Goal: Transaction & Acquisition: Purchase product/service

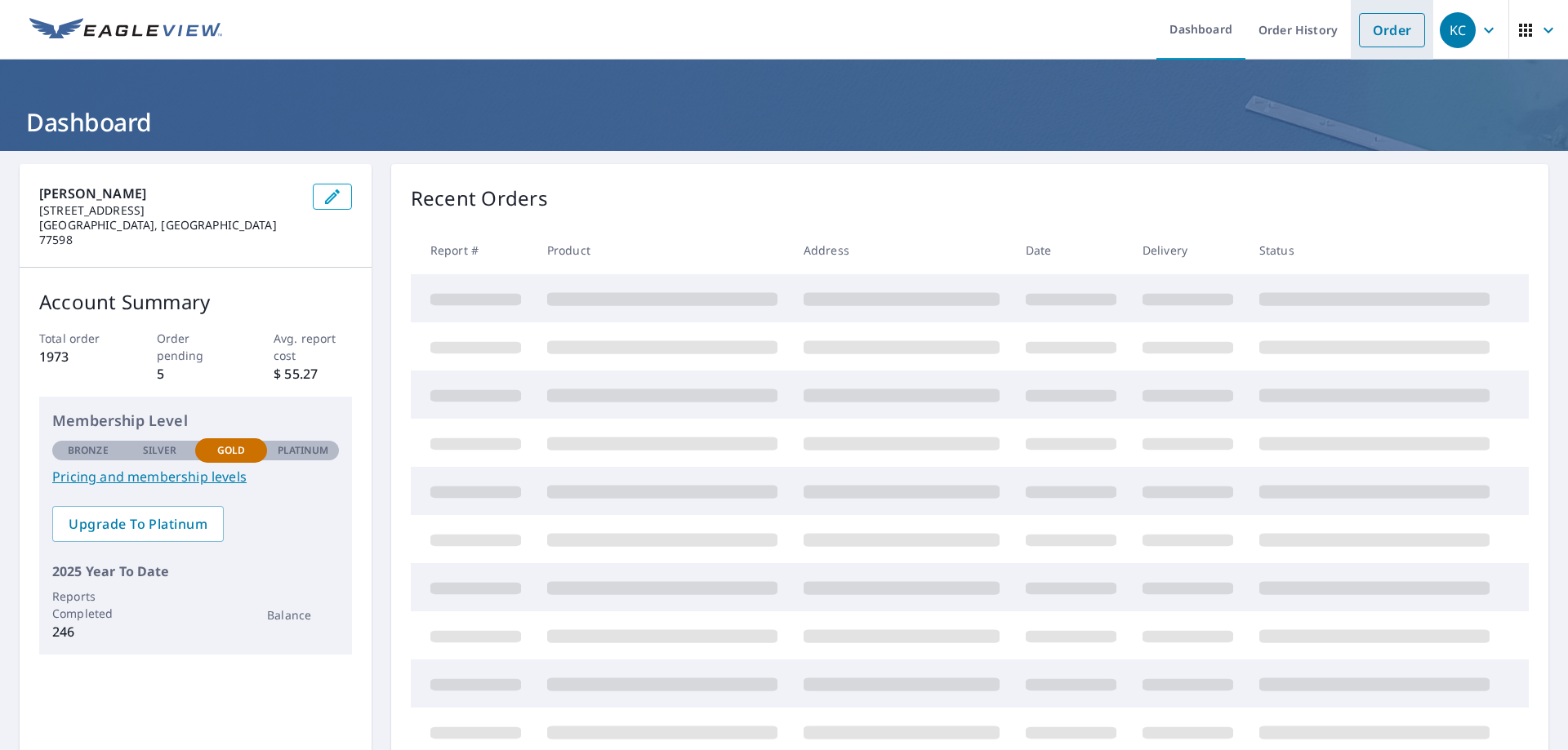
click at [1380, 38] on link "Order" at bounding box center [1391, 30] width 66 height 34
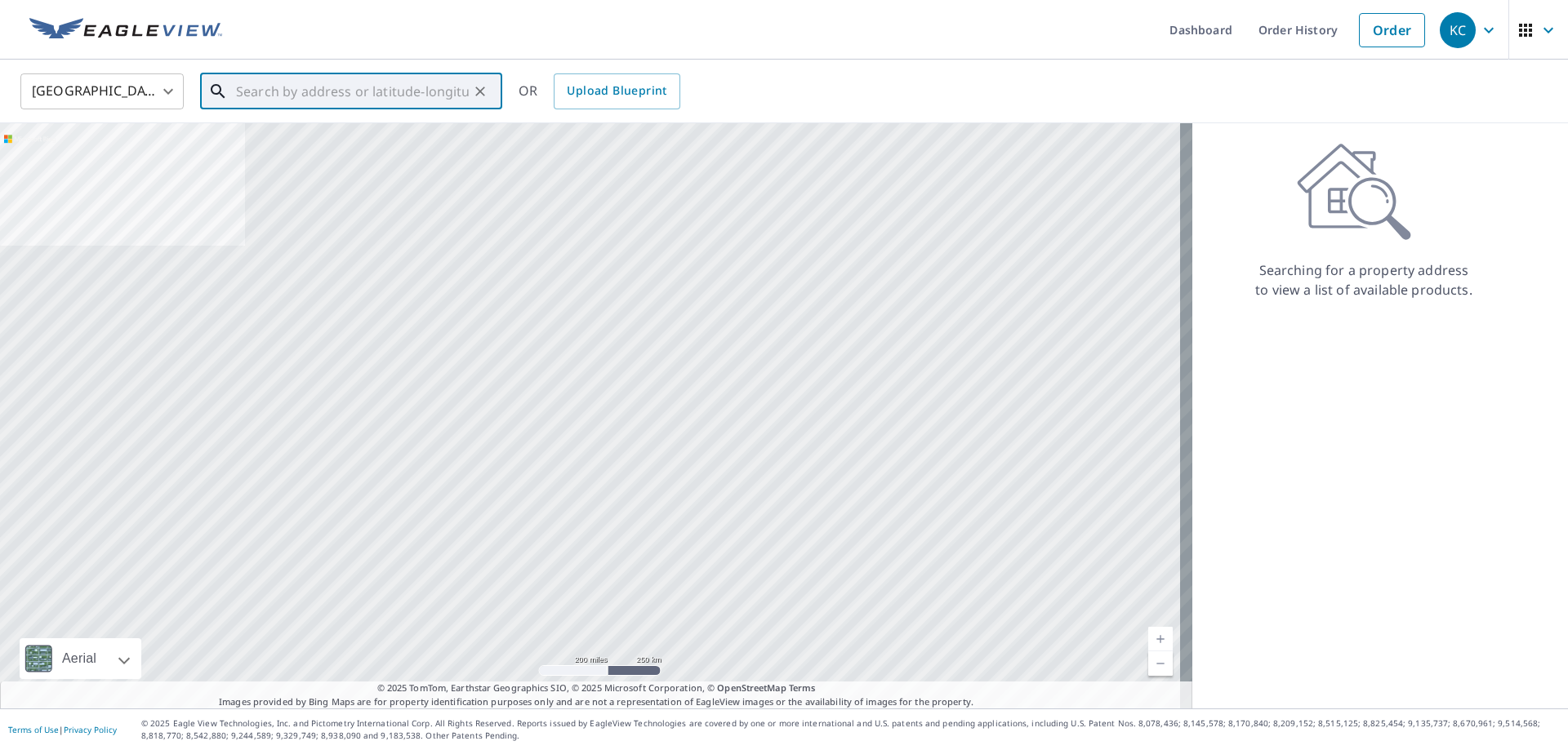
click at [288, 97] on input "text" at bounding box center [352, 91] width 233 height 45
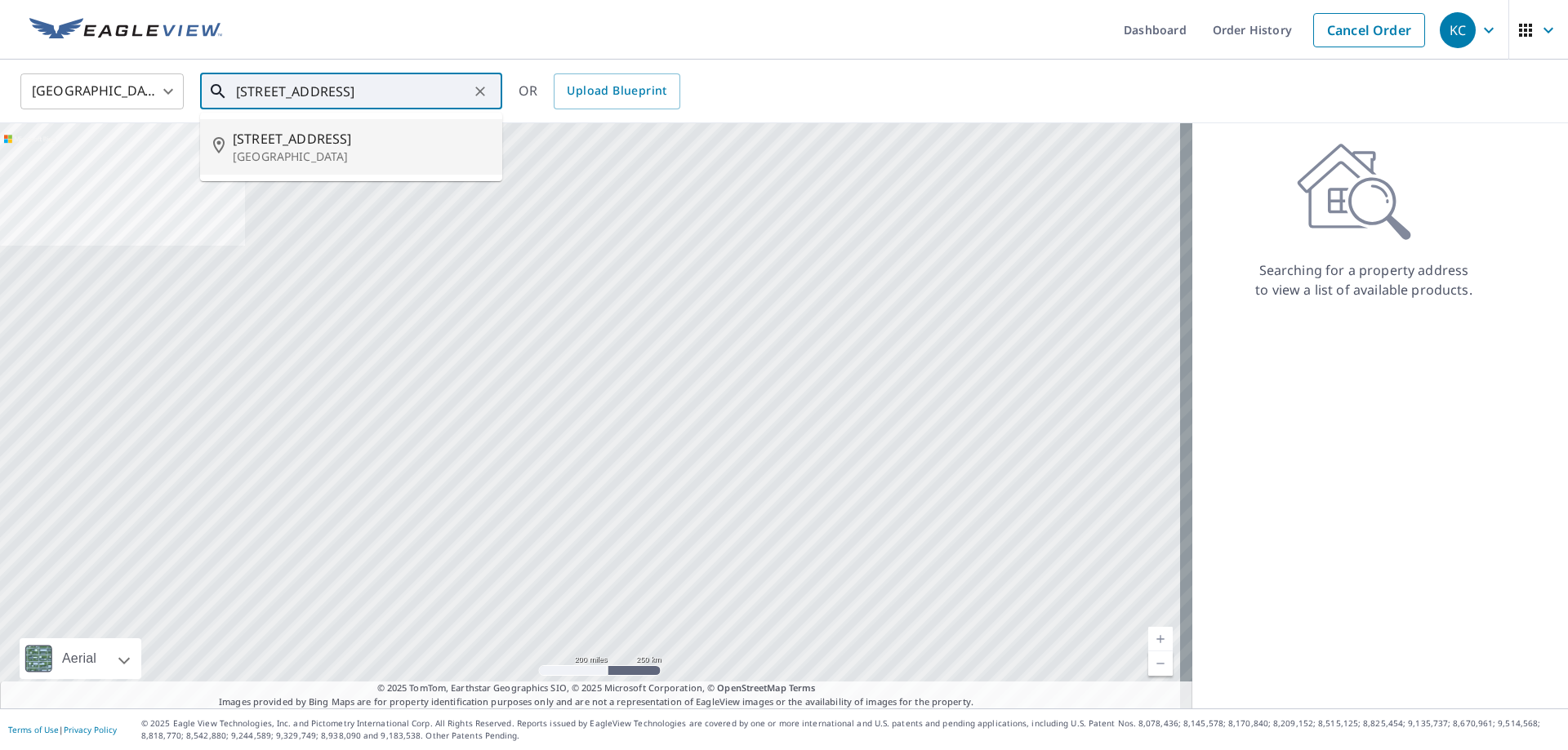
click at [278, 138] on span "[STREET_ADDRESS]" at bounding box center [361, 139] width 257 height 20
type input "[STREET_ADDRESS]"
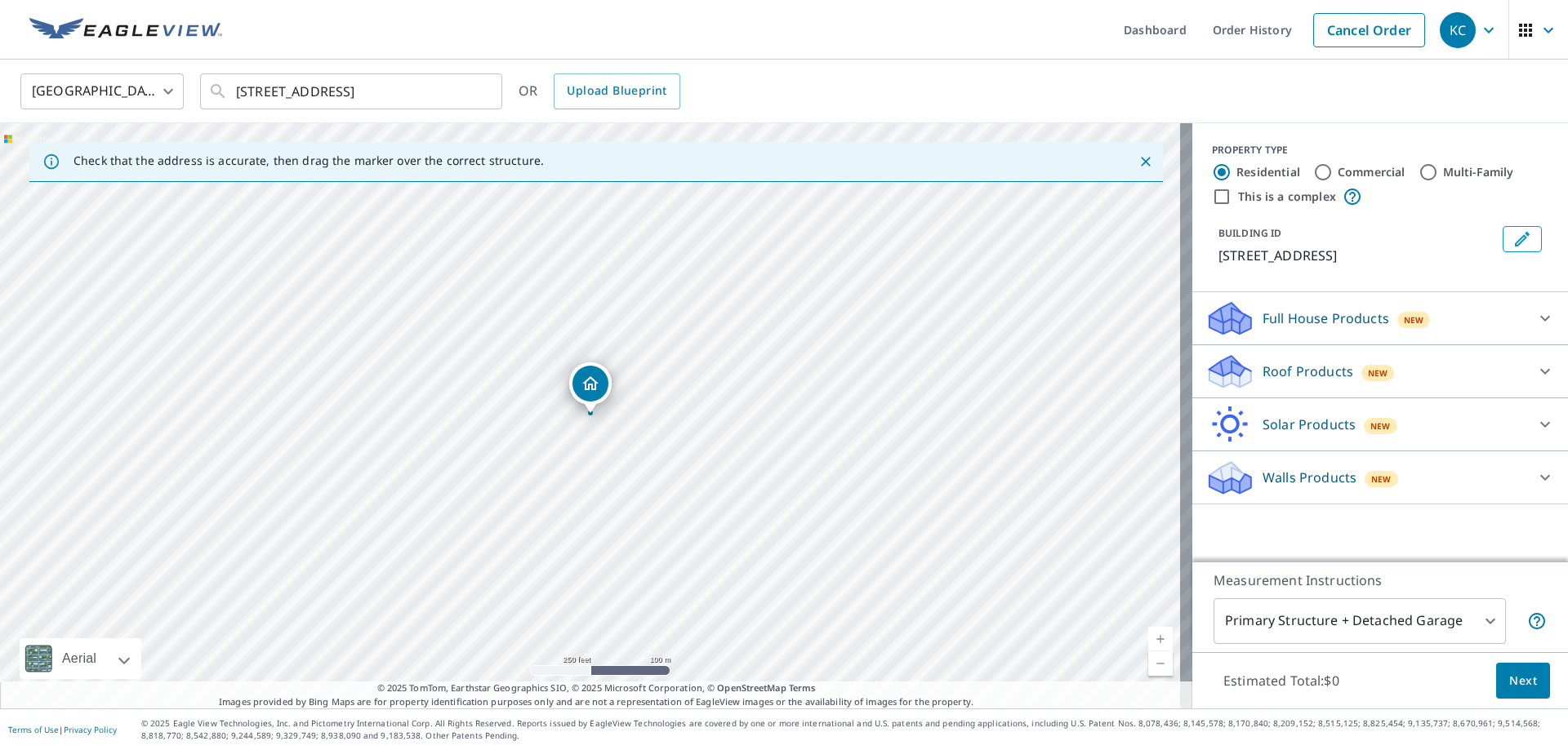
click at [1535, 372] on icon at bounding box center [1544, 371] width 20 height 20
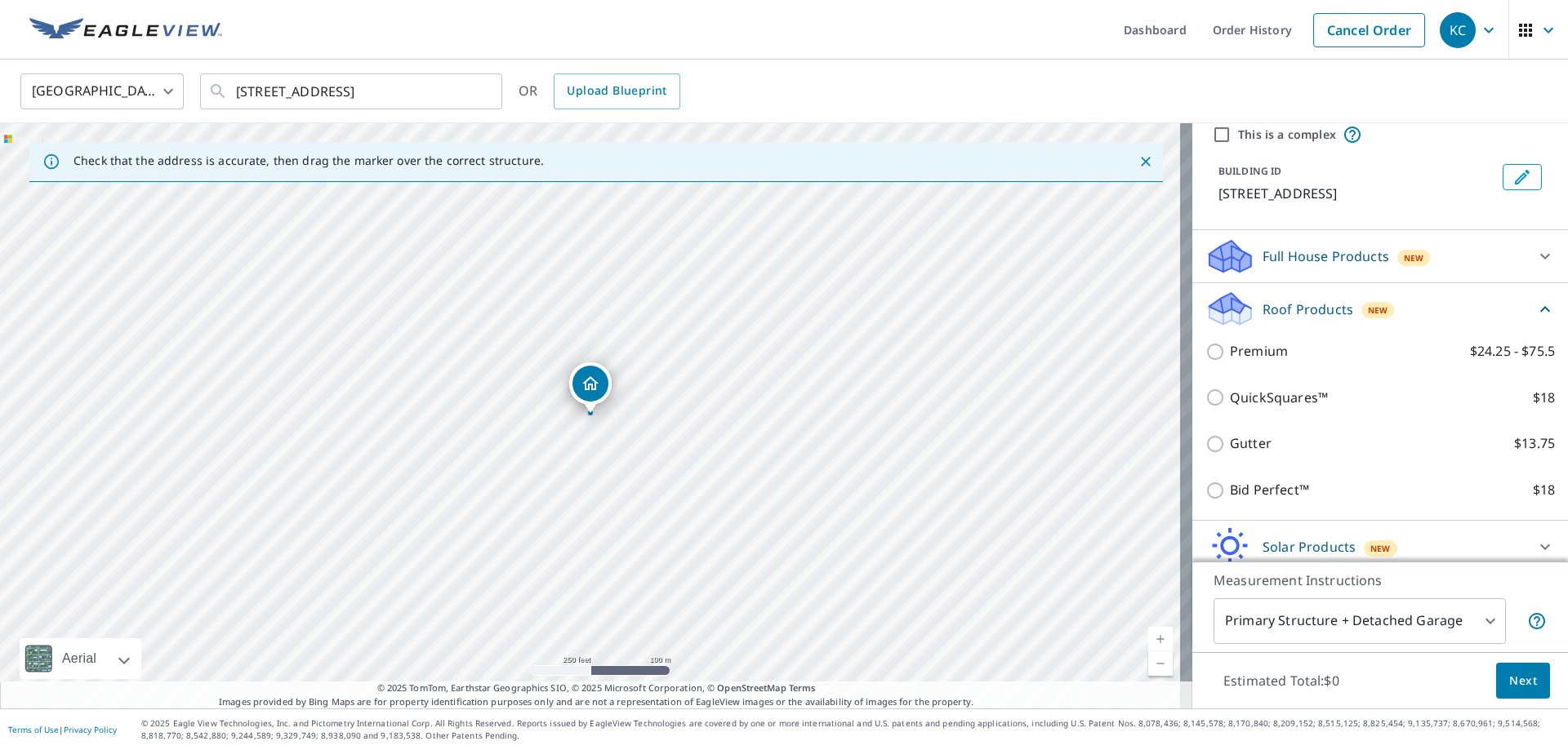
scroll to position [147, 0]
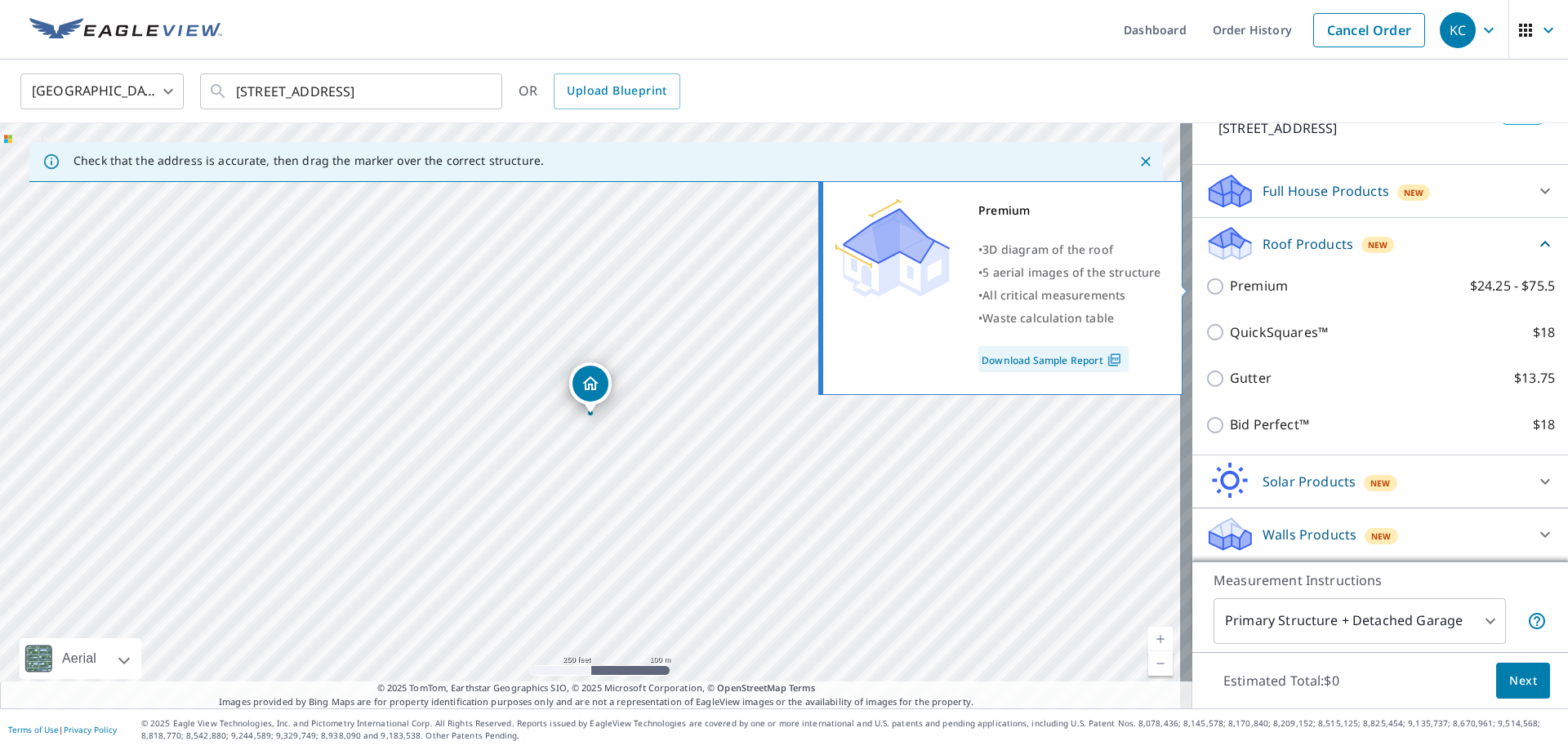
click at [1249, 285] on p "Premium" at bounding box center [1258, 286] width 58 height 21
click at [1229, 285] on input "Premium $24.25 - $75.5" at bounding box center [1217, 286] width 25 height 20
checkbox input "true"
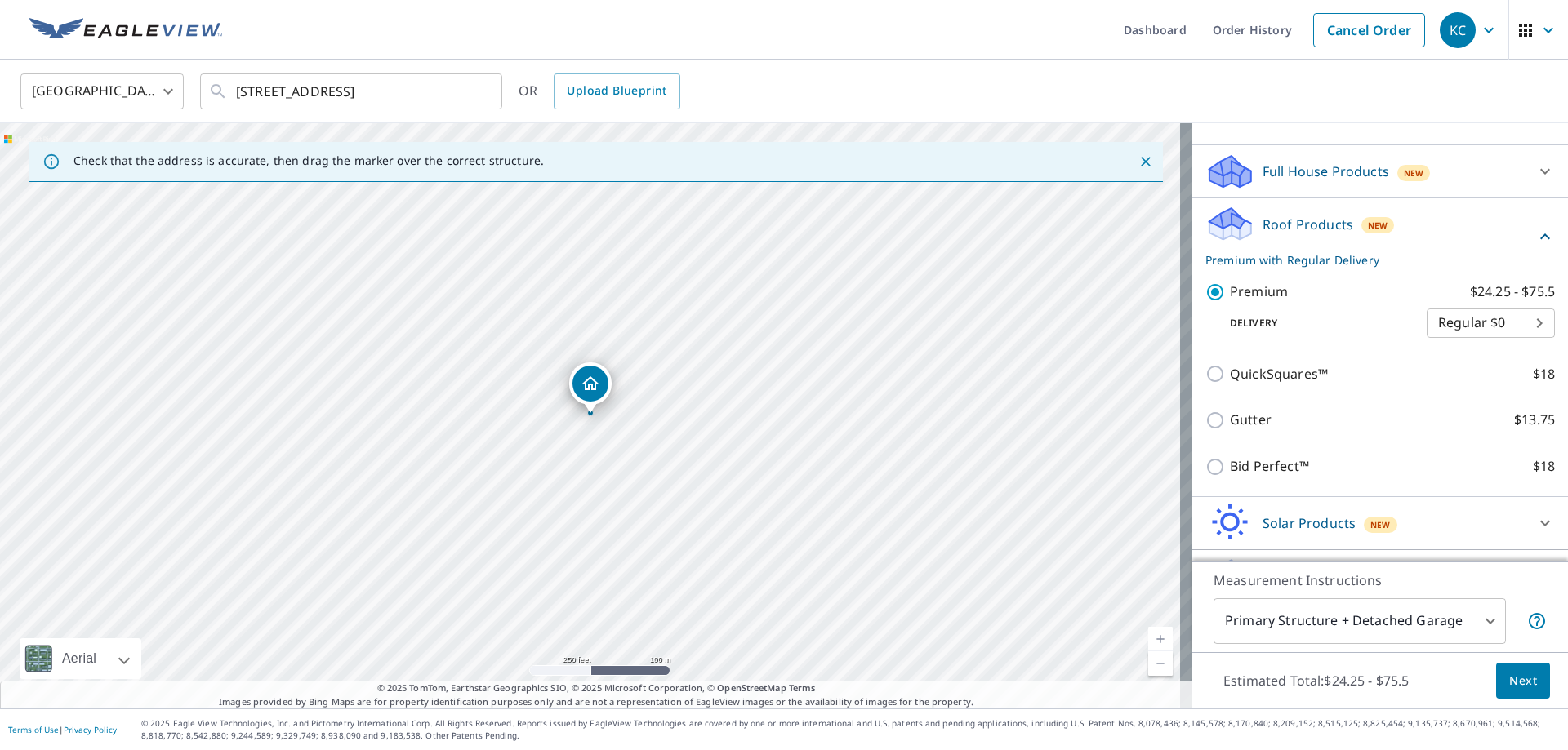
scroll to position [208, 0]
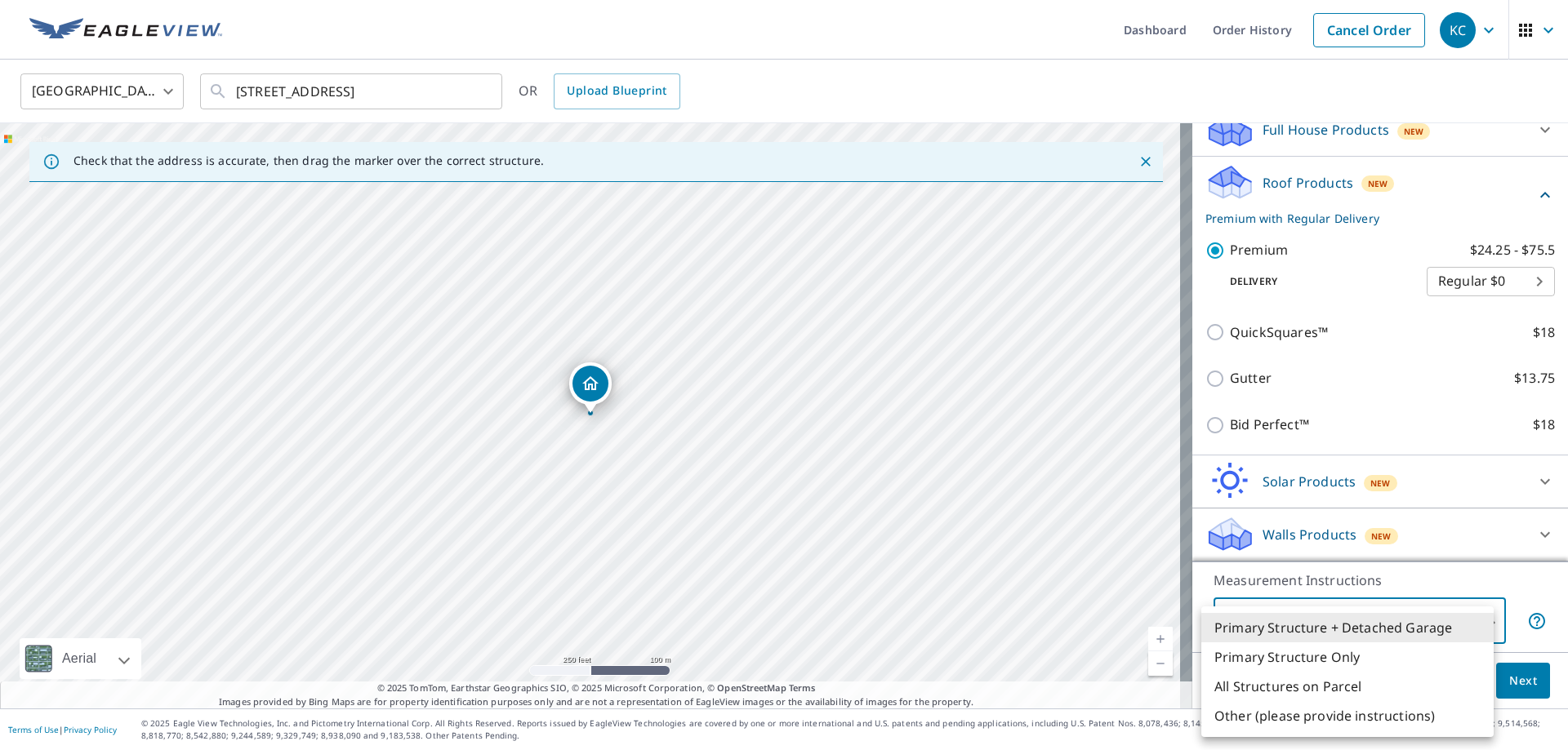
click at [1475, 617] on body "KC KC Dashboard Order History Cancel Order KC [GEOGRAPHIC_DATA] [GEOGRAPHIC_DAT…" at bounding box center [784, 375] width 1568 height 750
click at [1359, 688] on li "All Structures on Parcel" at bounding box center [1347, 687] width 293 height 29
type input "3"
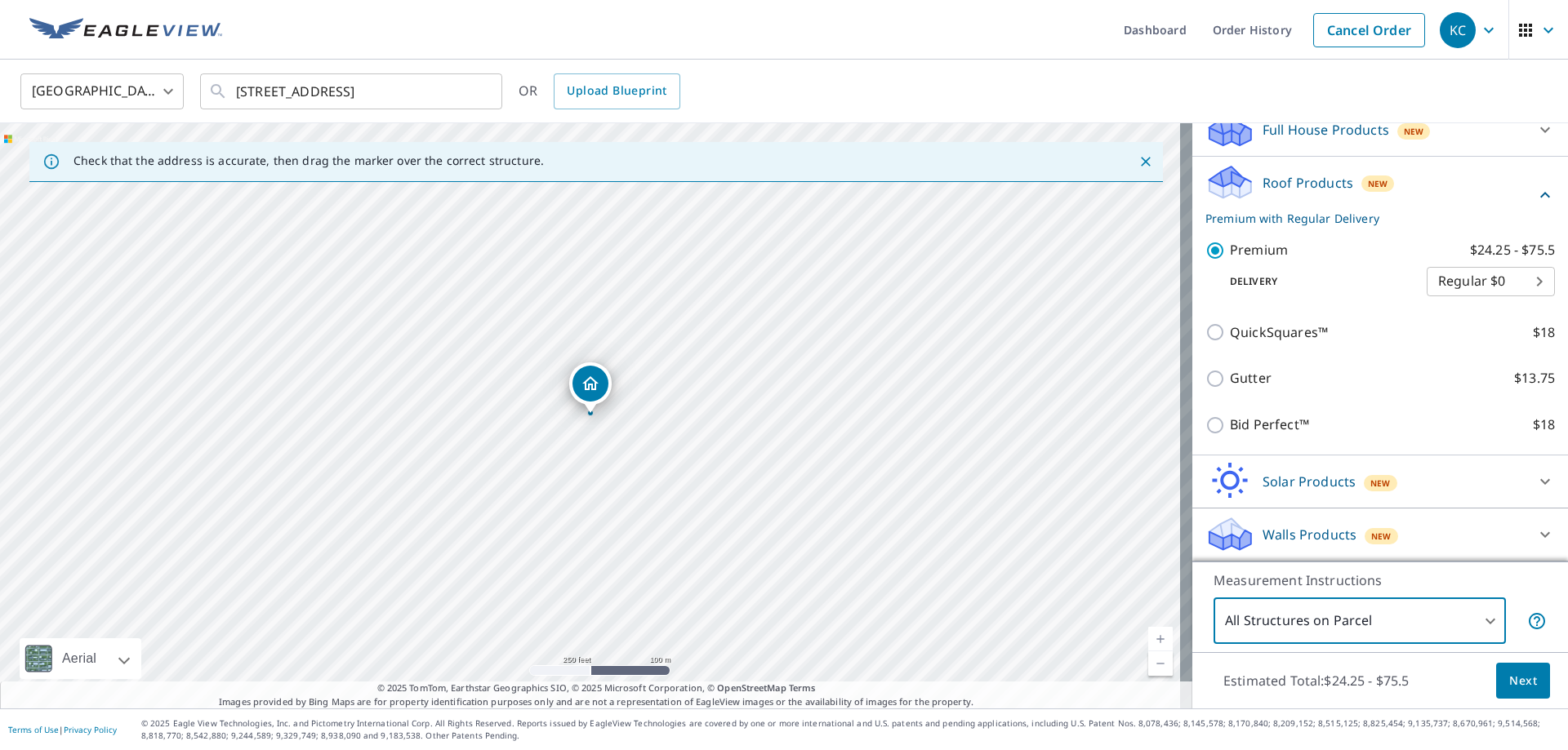
click at [1521, 684] on span "Next" at bounding box center [1523, 682] width 27 height 21
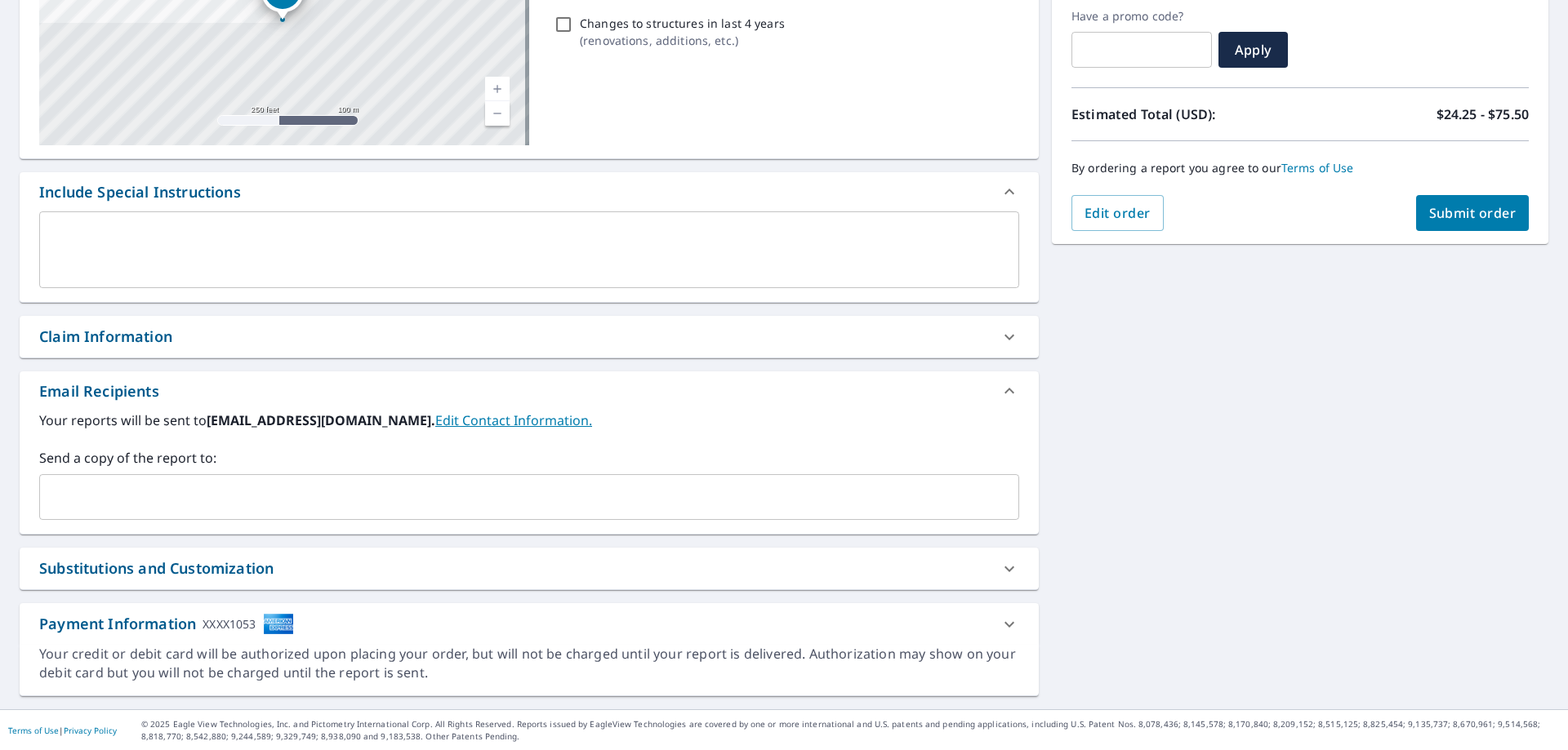
scroll to position [278, 0]
click at [210, 345] on div "Claim Information" at bounding box center [514, 336] width 950 height 22
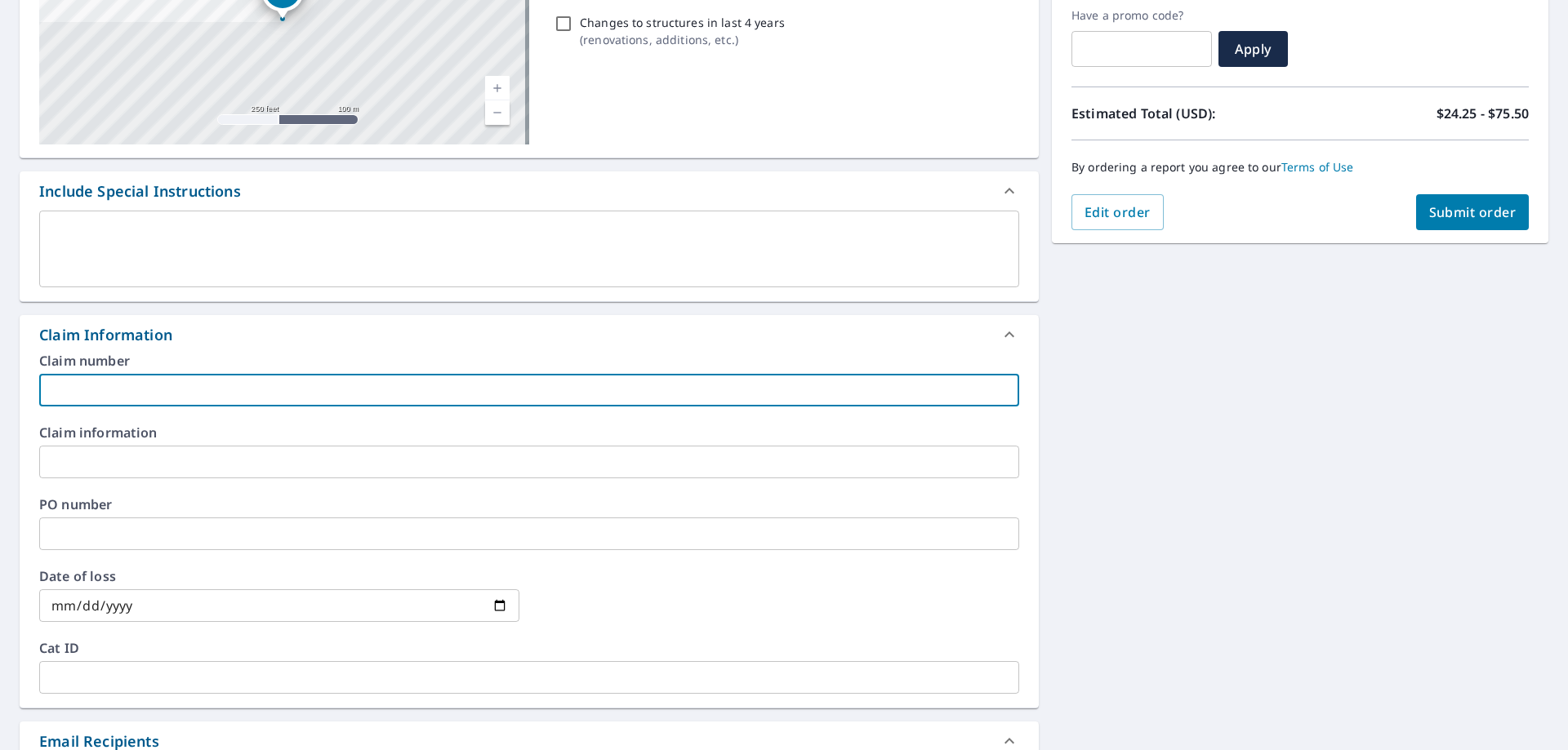
click at [342, 399] on input "text" at bounding box center [529, 390] width 979 height 32
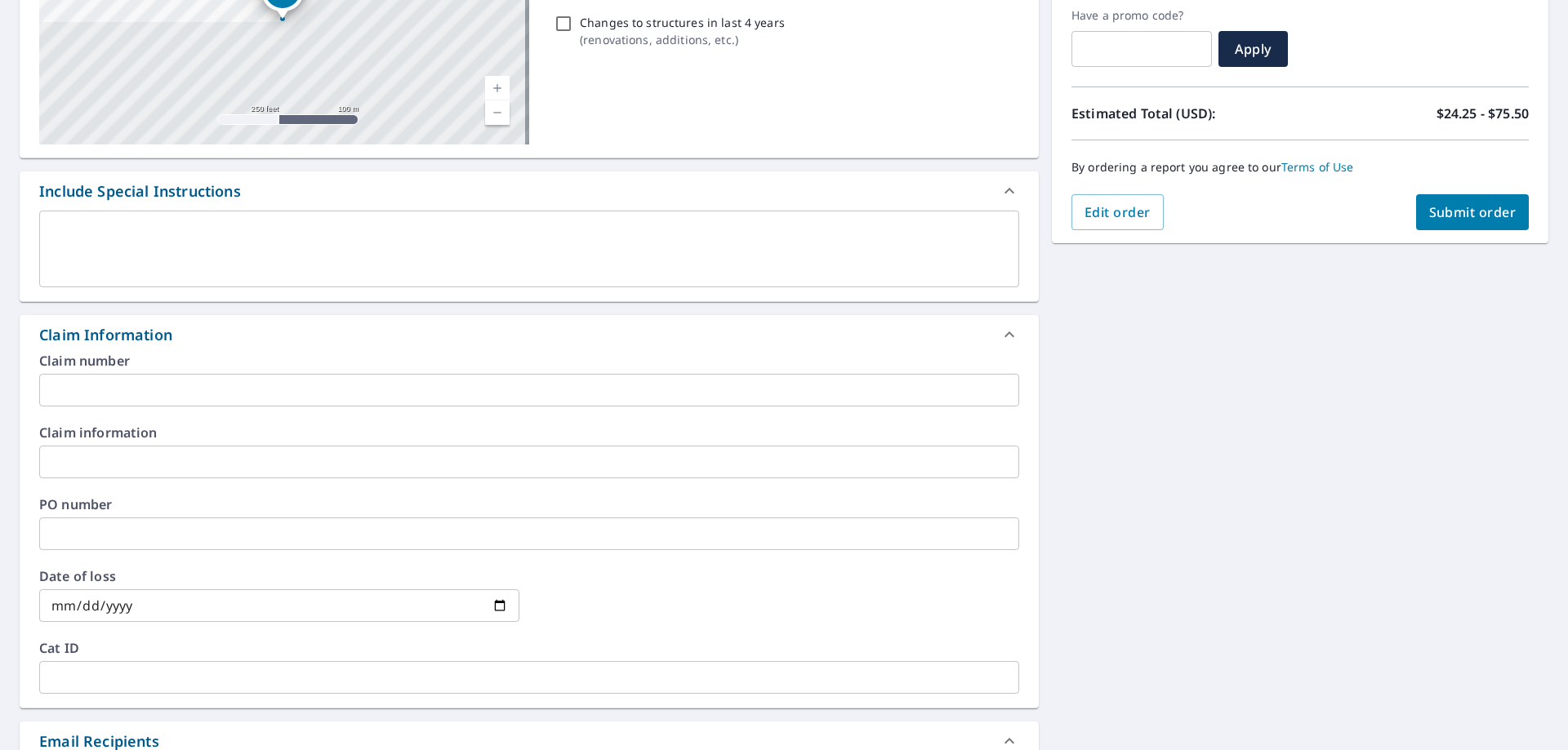
click at [202, 382] on input "text" at bounding box center [529, 390] width 979 height 32
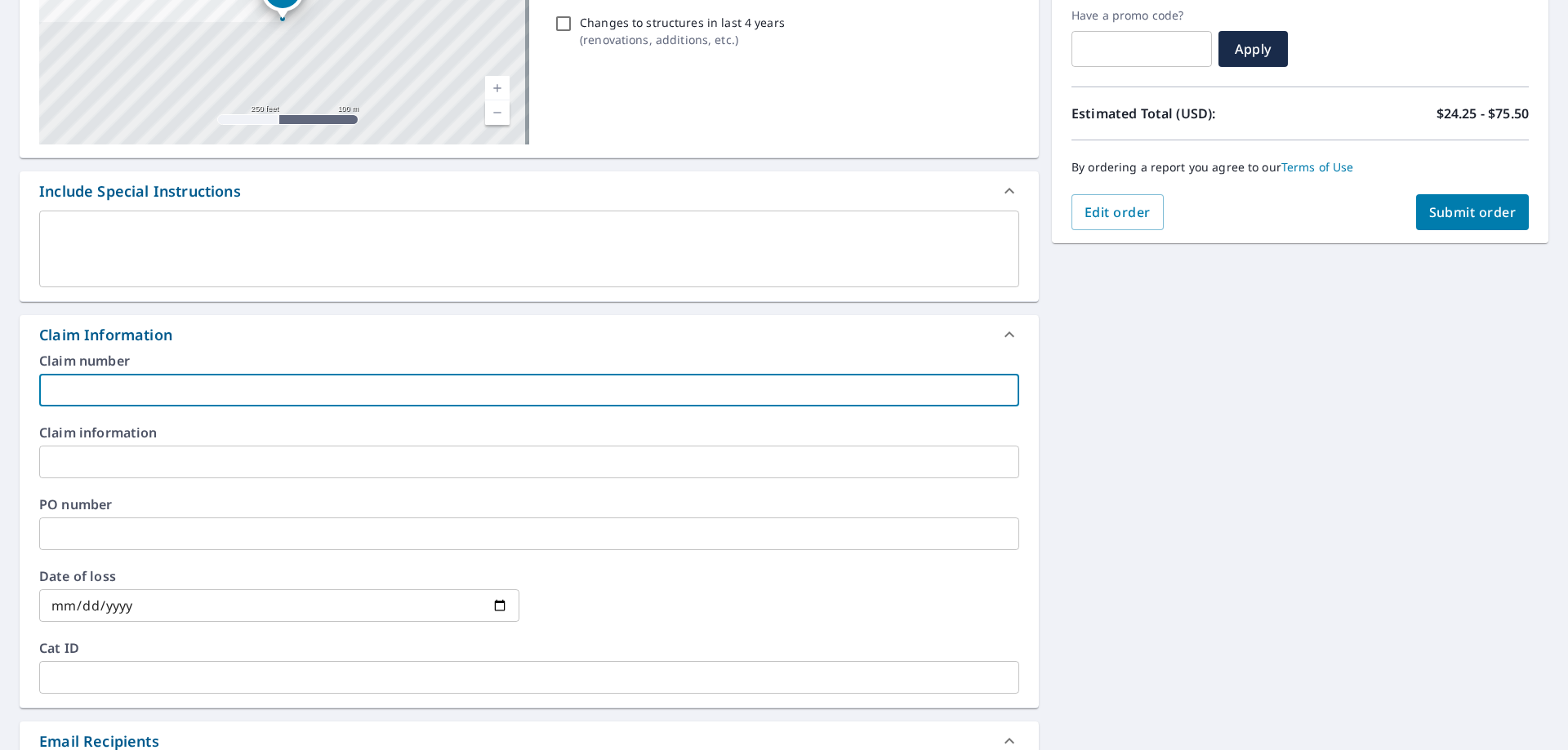
paste input "0770941276"
type input "0770941276"
click at [447, 460] on input "text" at bounding box center [529, 462] width 979 height 32
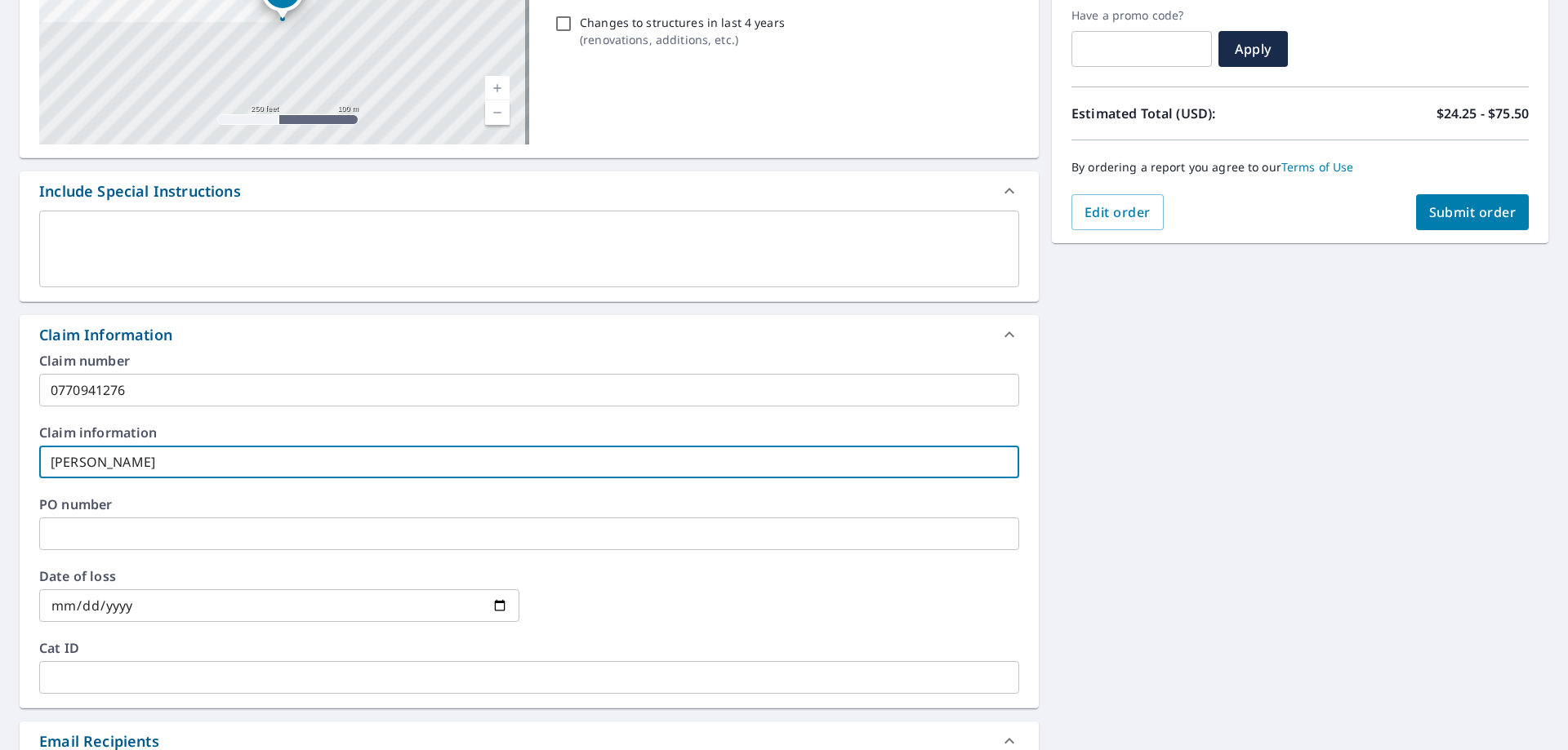
type input "[PERSON_NAME]"
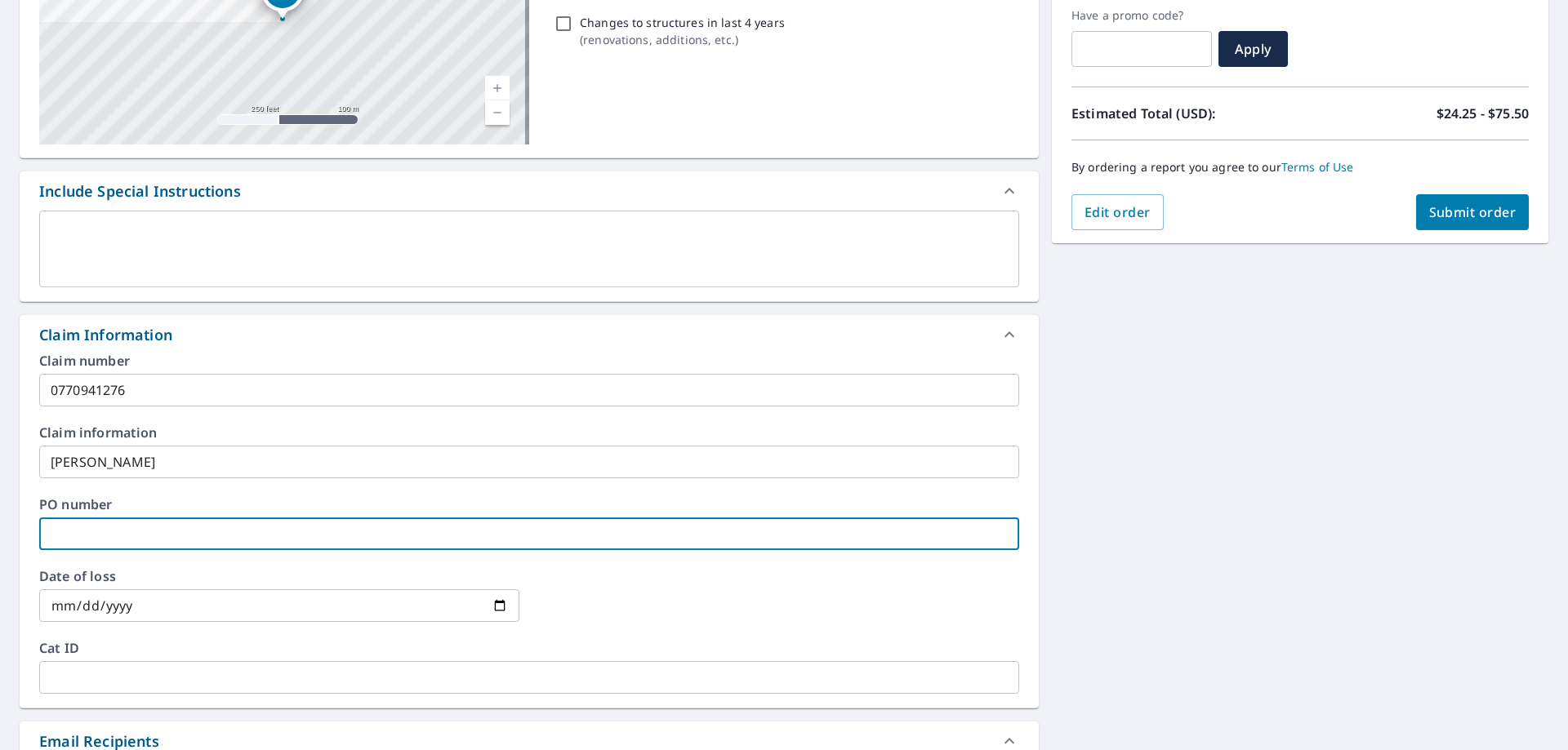
click at [304, 531] on input "text" at bounding box center [529, 534] width 979 height 32
paste input "000229278728"
type input "000229278728"
click at [381, 601] on input "date" at bounding box center [279, 605] width 480 height 32
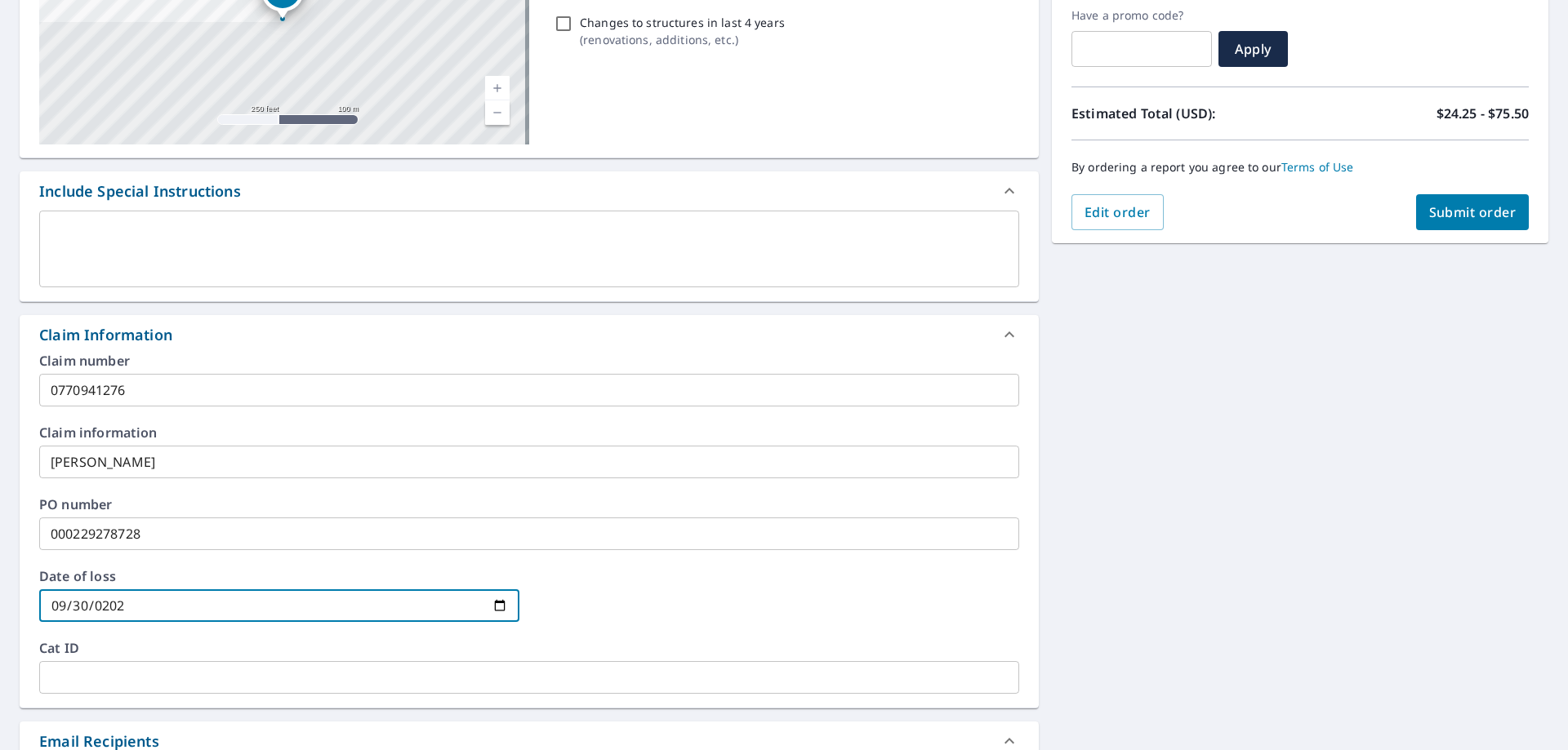
type input "[DATE]"
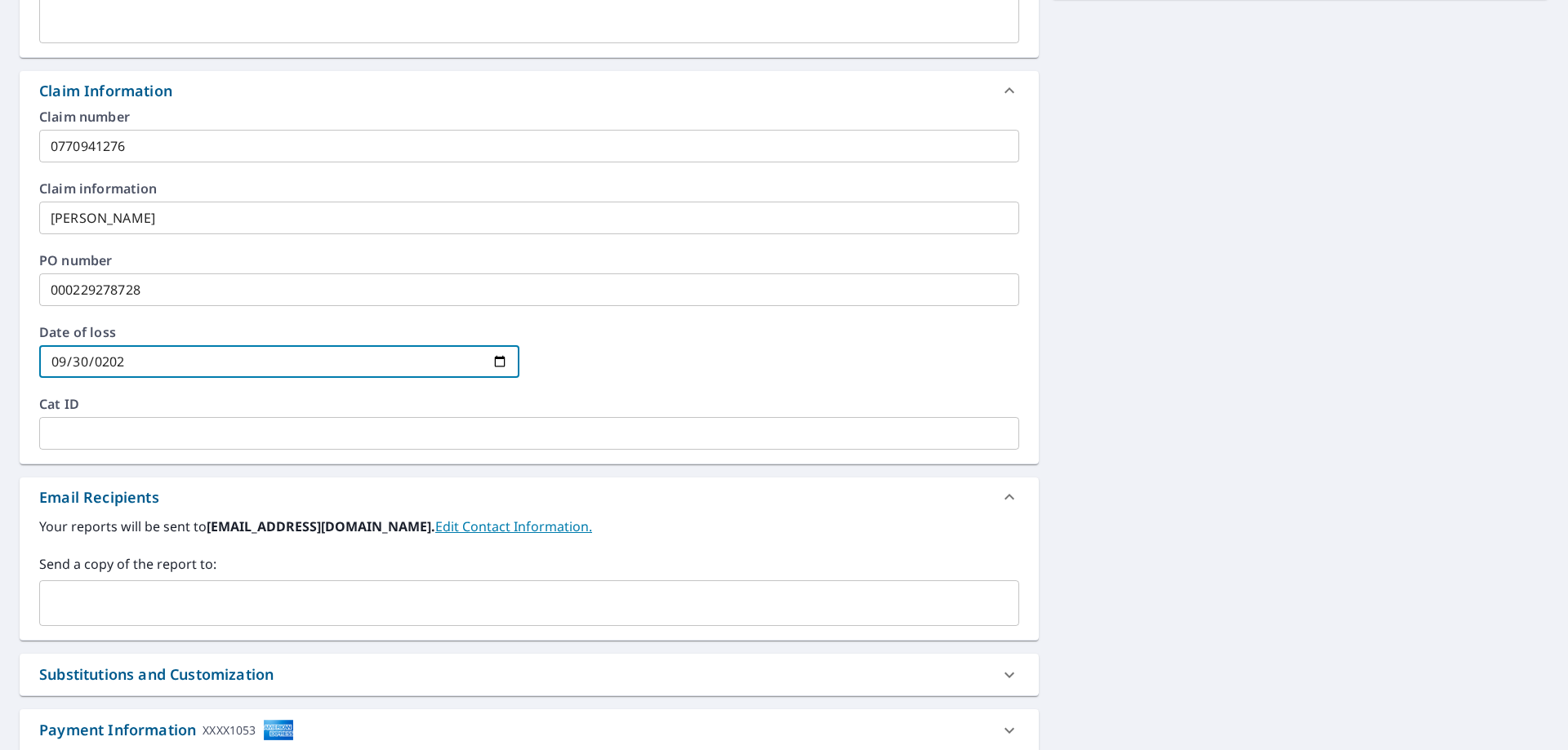
scroll to position [523, 0]
click at [249, 610] on input "text" at bounding box center [517, 602] width 941 height 31
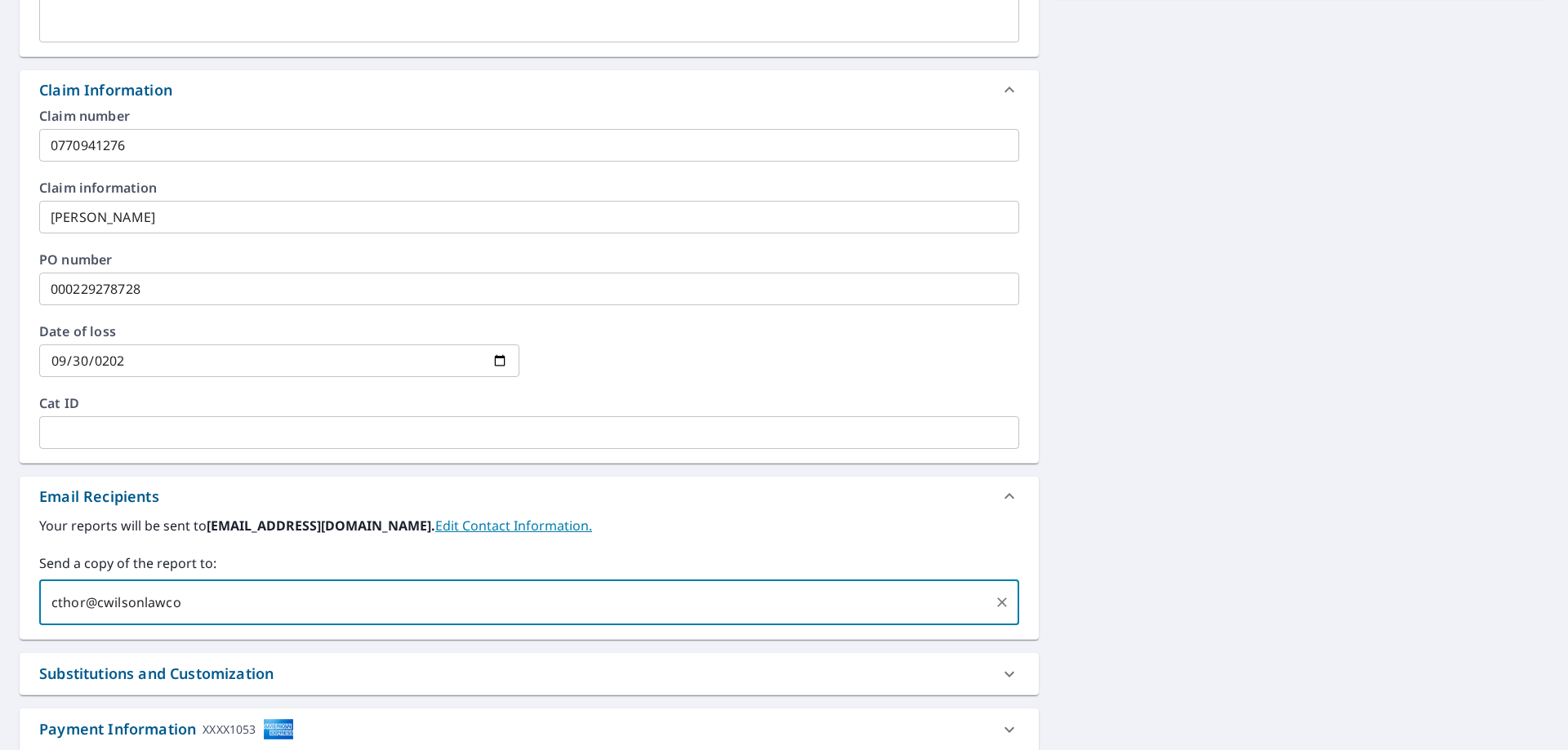
type input "cthor@cwilsonlawcom"
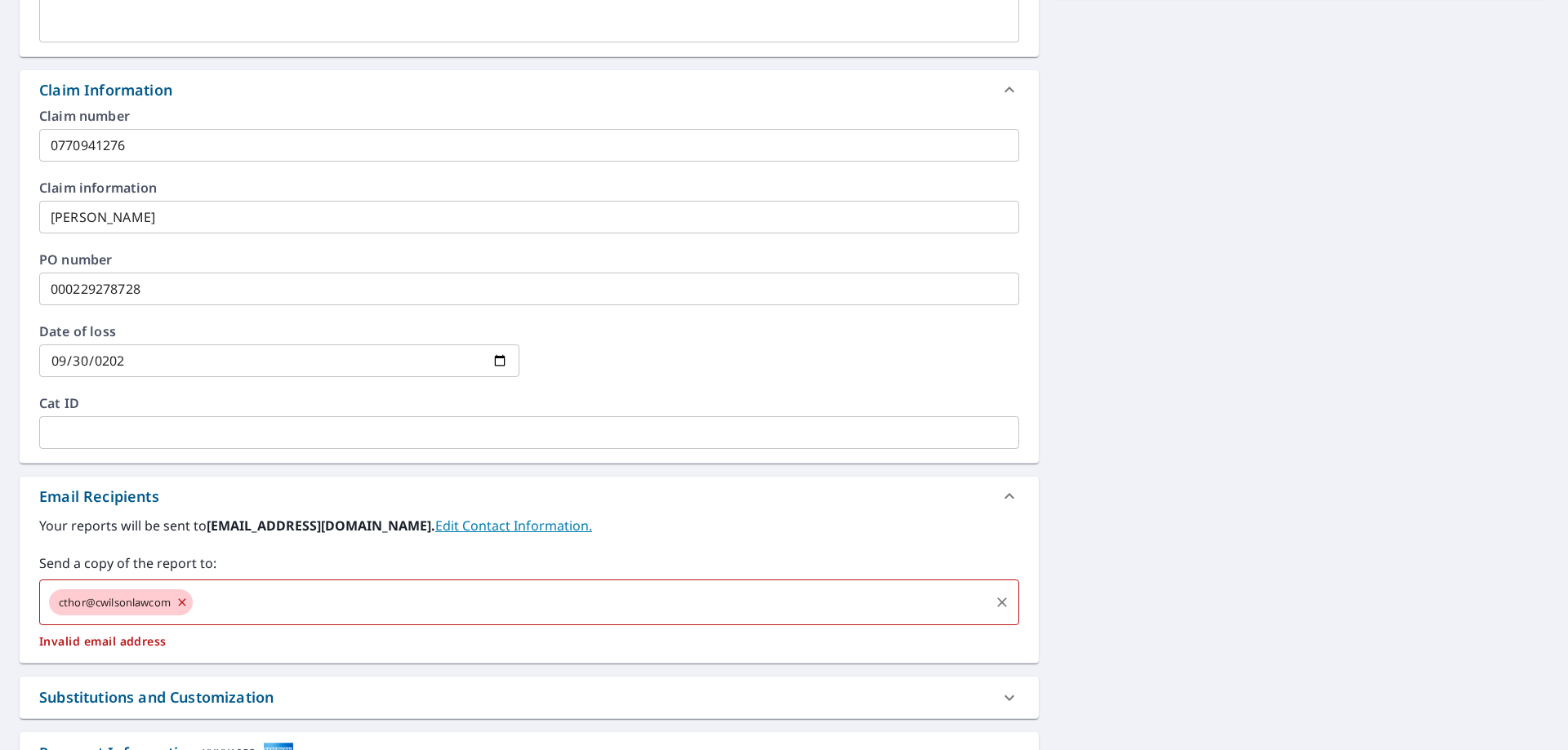
click at [183, 605] on icon at bounding box center [181, 602] width 13 height 18
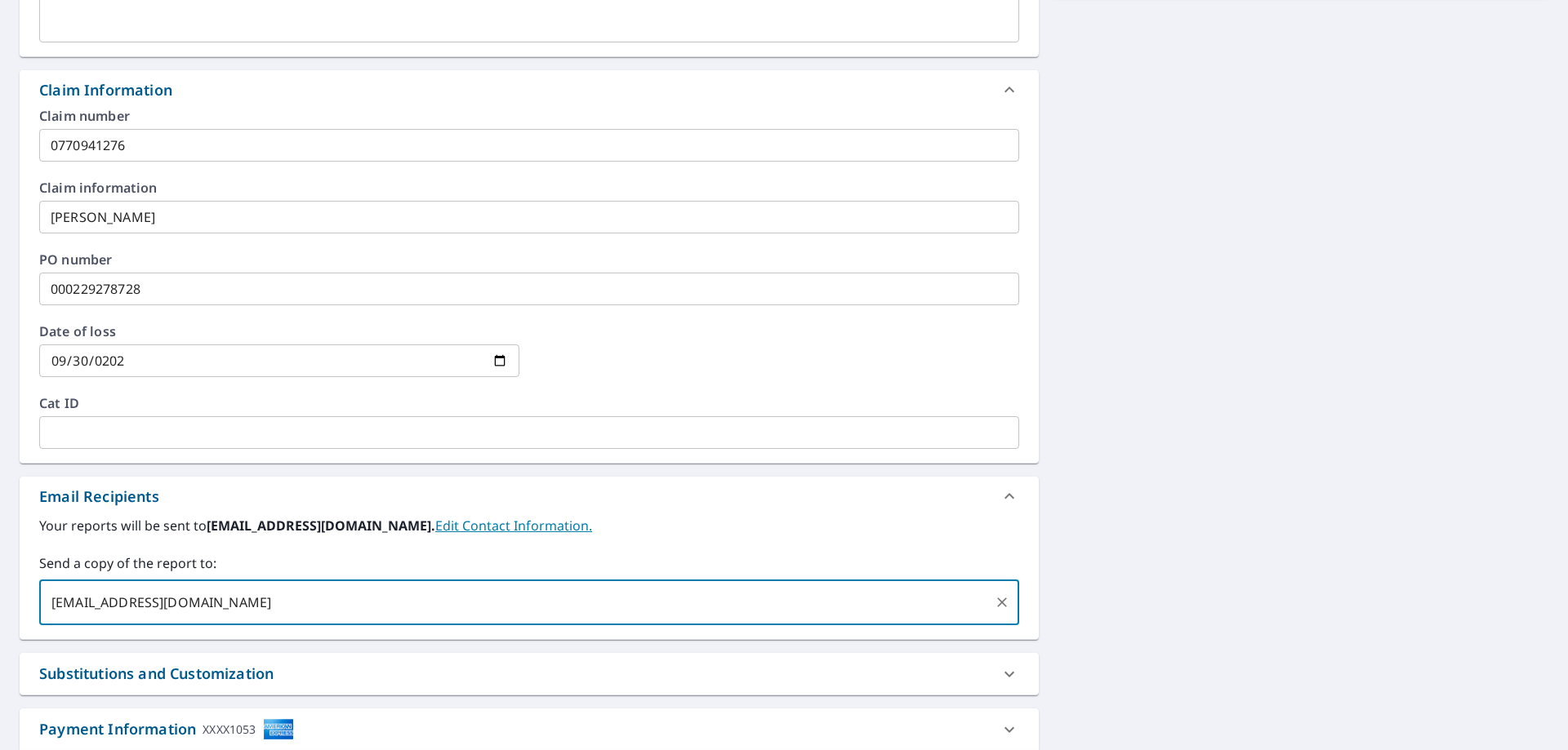
type input "[EMAIL_ADDRESS][DOMAIN_NAME]"
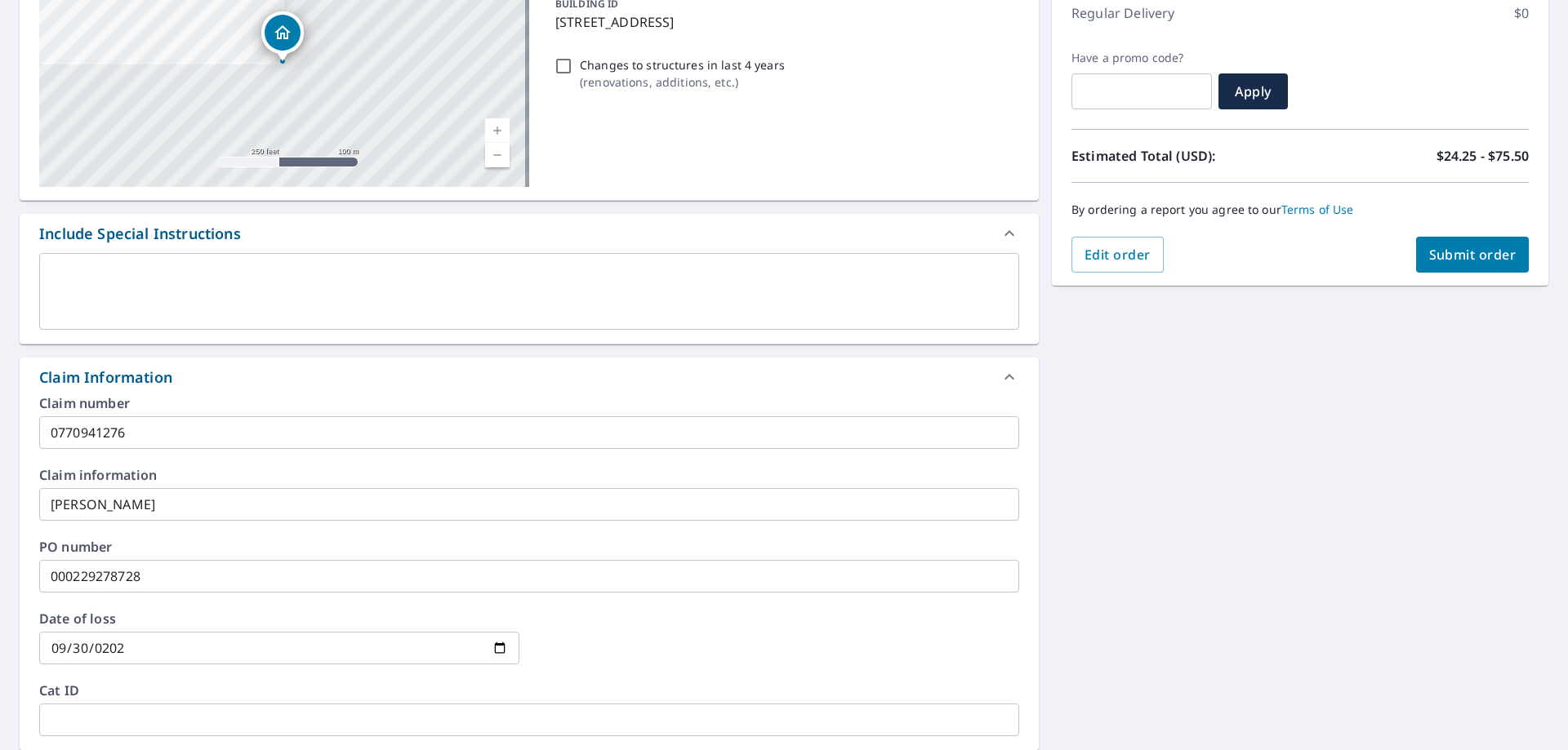
scroll to position [0, 0]
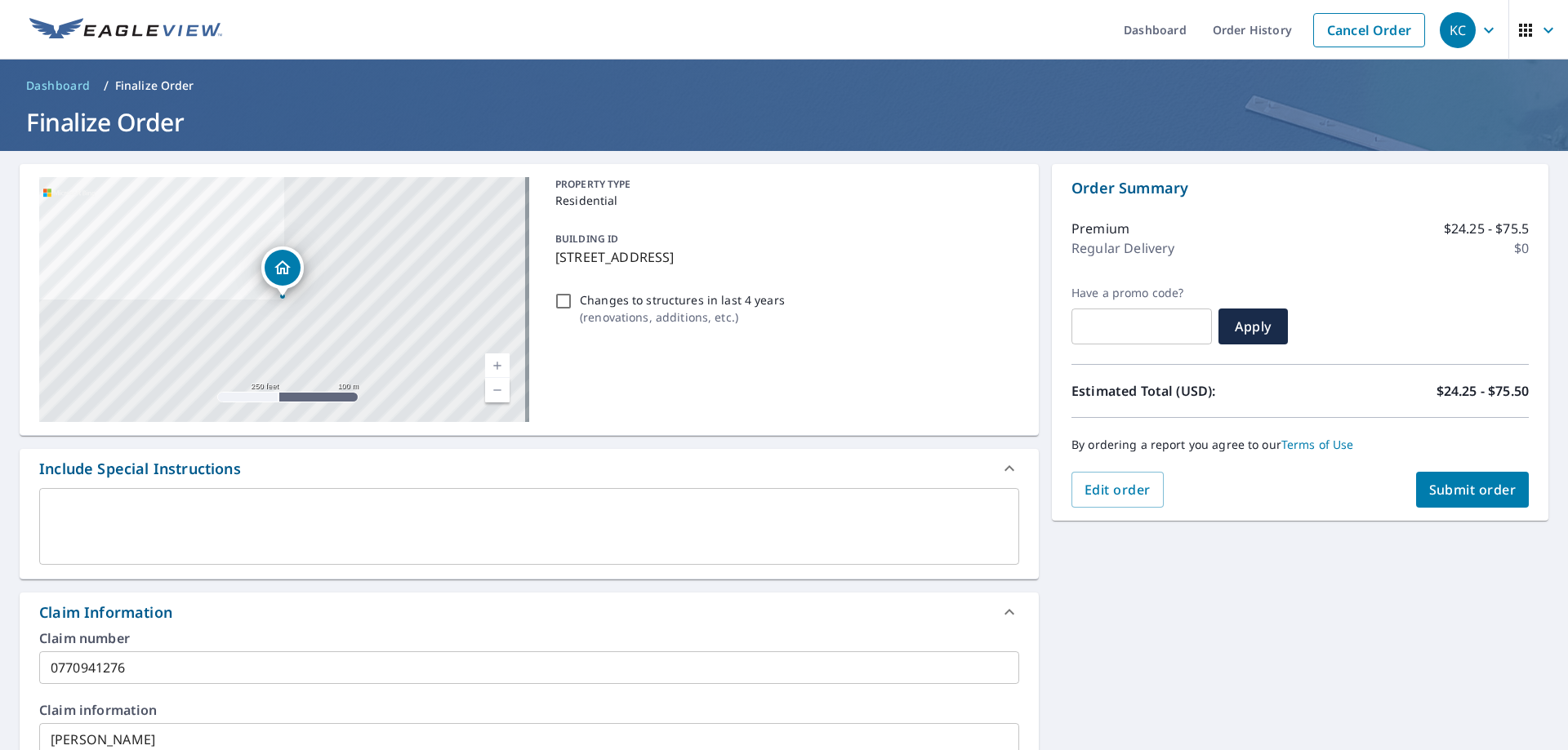
click at [1472, 475] on button "Submit order" at bounding box center [1472, 490] width 114 height 36
